Goal: Register for event/course

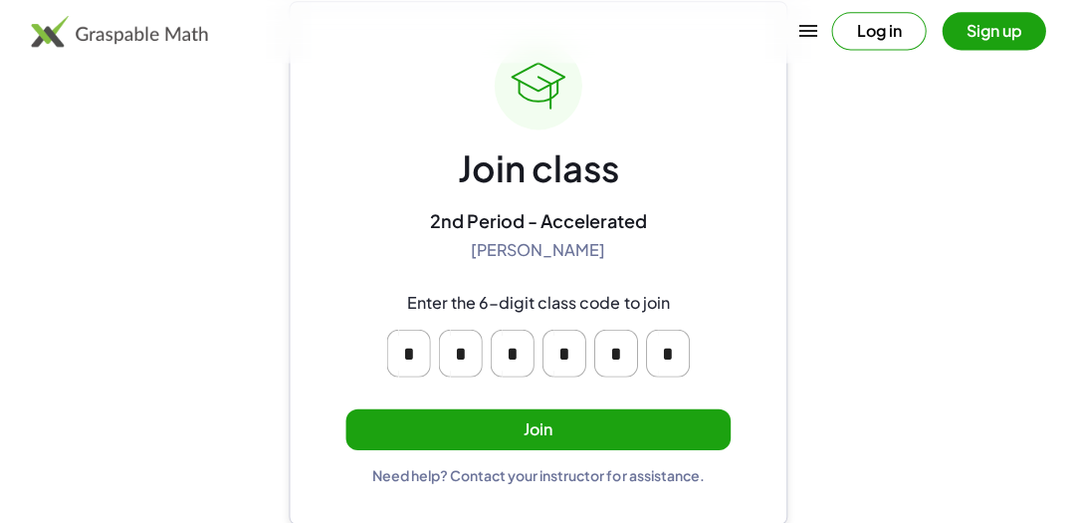
scroll to position [110, 0]
click at [602, 426] on button "Join" at bounding box center [538, 429] width 384 height 41
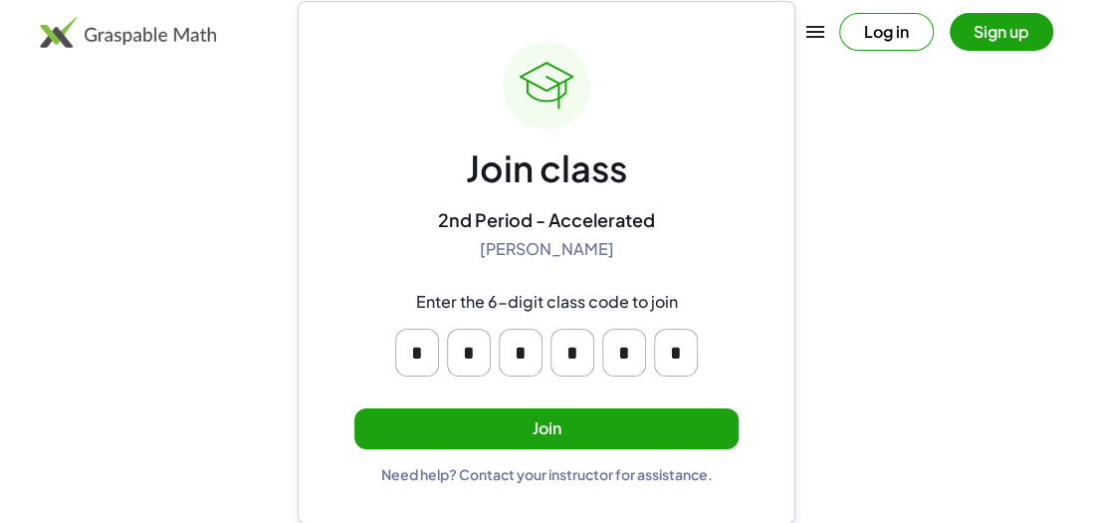
scroll to position [0, 0]
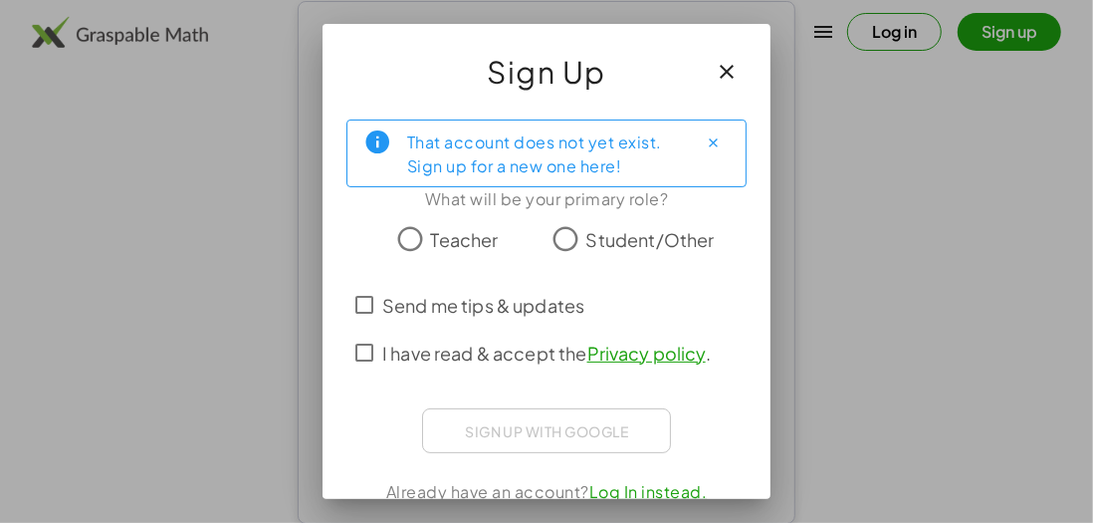
click at [634, 239] on span "Student/Other" at bounding box center [650, 239] width 128 height 27
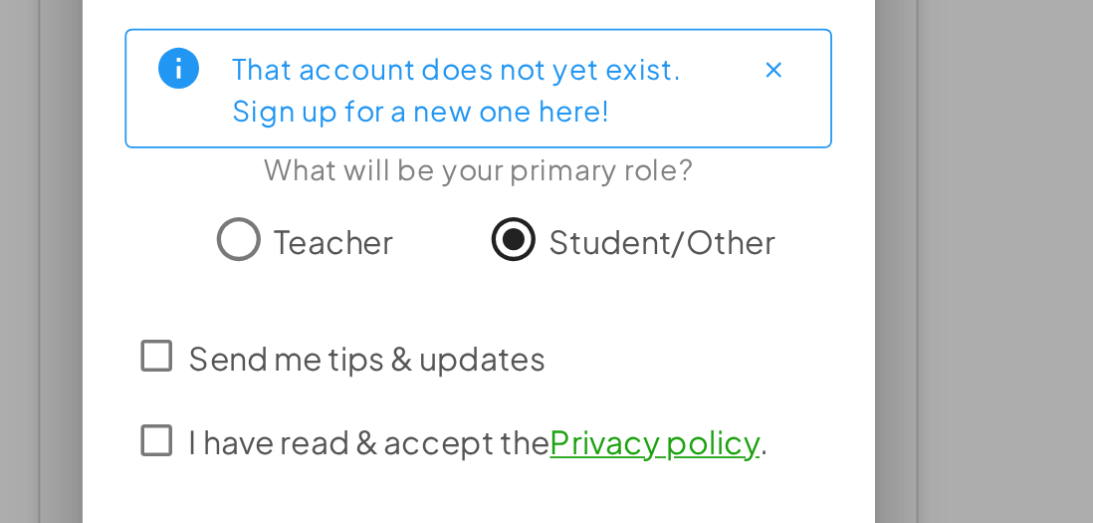
click at [658, 276] on div at bounding box center [546, 274] width 368 height 14
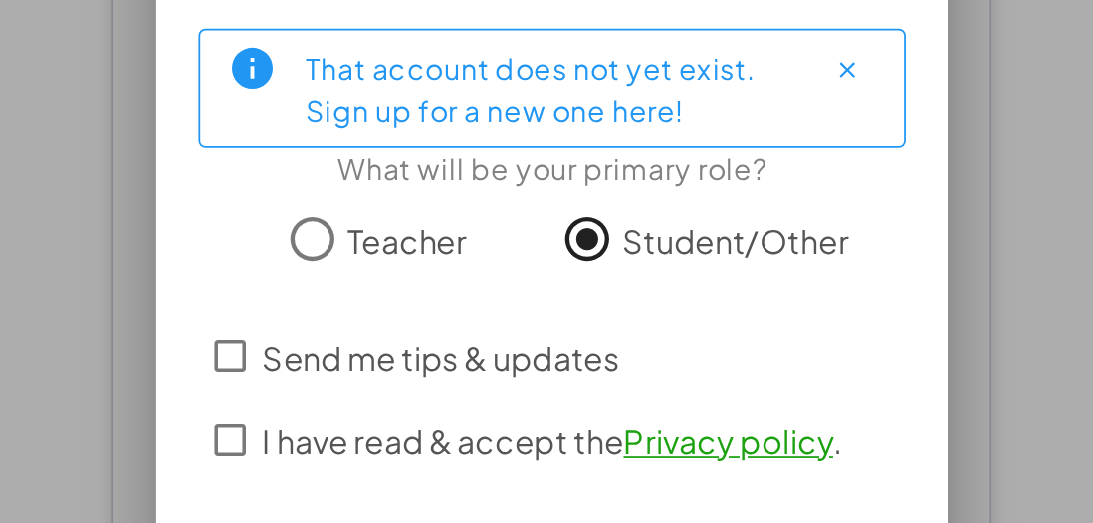
scroll to position [28, 0]
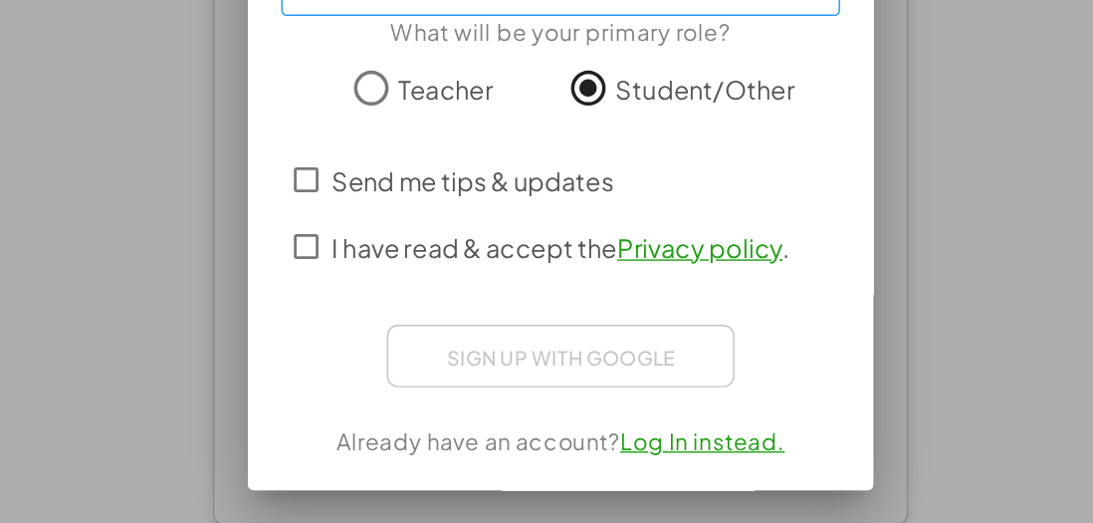
click at [455, 329] on span "I have read & accept the Privacy policy ." at bounding box center [546, 325] width 329 height 27
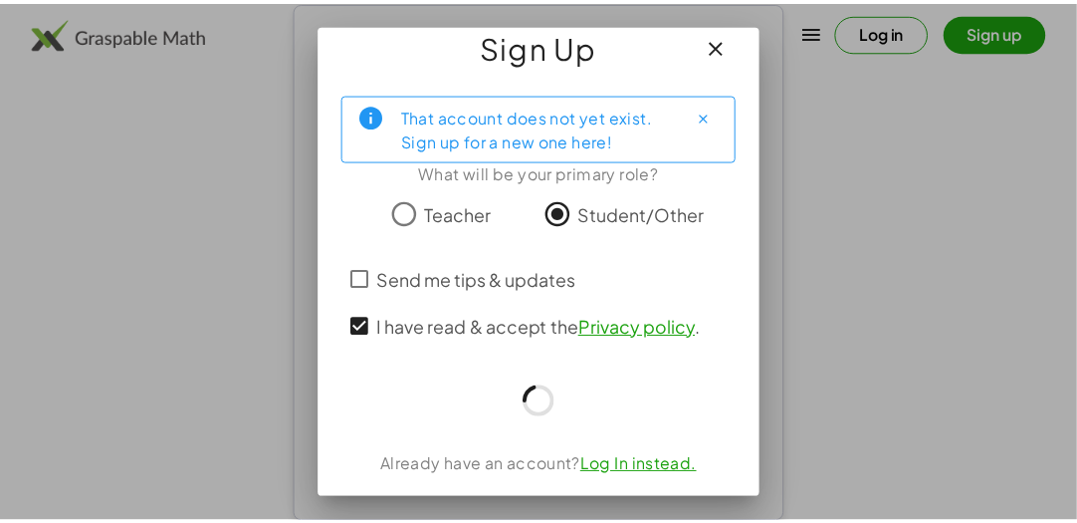
scroll to position [110, 0]
